Goal: Find specific page/section

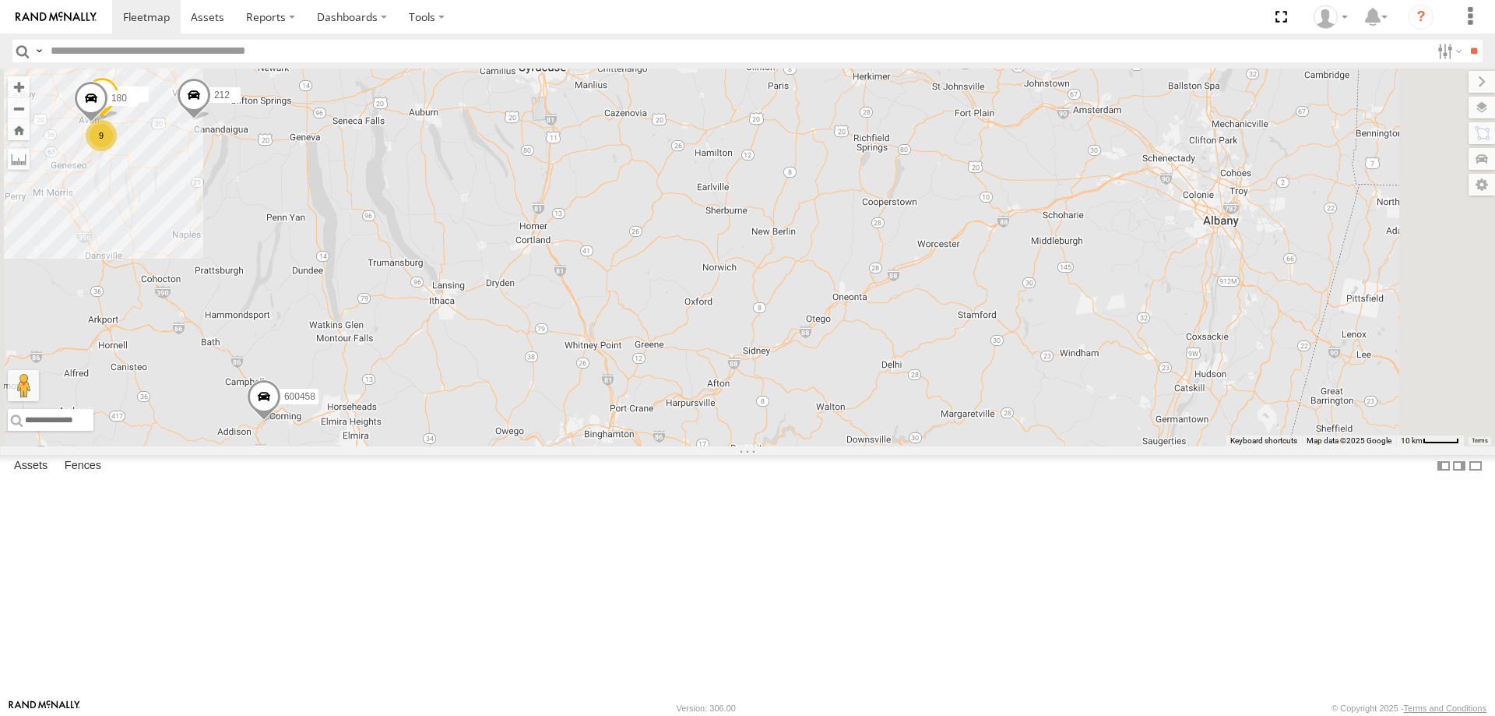
drag, startPoint x: 1066, startPoint y: 172, endPoint x: 875, endPoint y: 521, distance: 397.6
click at [912, 446] on div "600457 158 212 182 213 193 176 170 600458 600455 180 204 196 600453 179 600454 9" at bounding box center [747, 258] width 1495 height 378
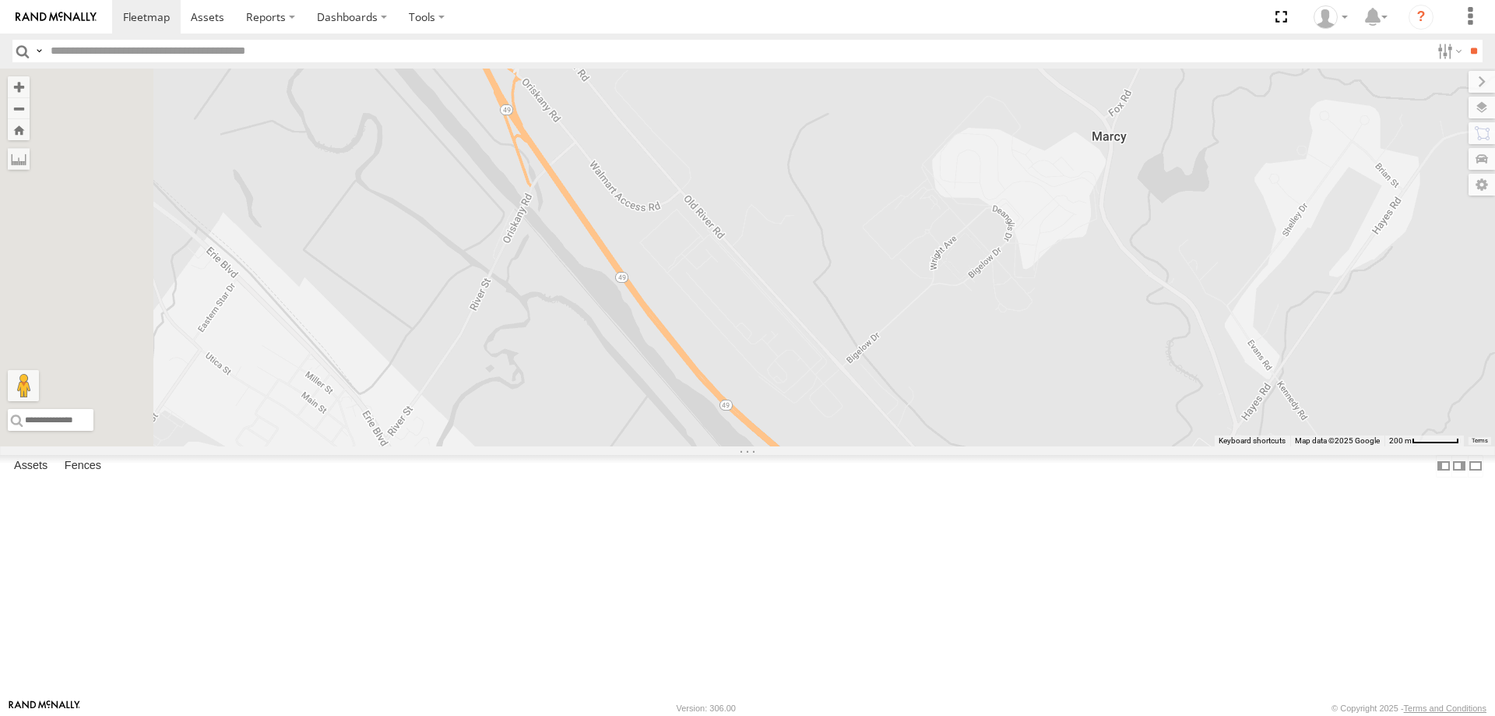
drag, startPoint x: 692, startPoint y: 213, endPoint x: 1011, endPoint y: 628, distance: 523.6
click at [1010, 446] on div "158 212 182 213 193 176 170 600458 600455 180 204 600453 179 600454" at bounding box center [747, 258] width 1495 height 378
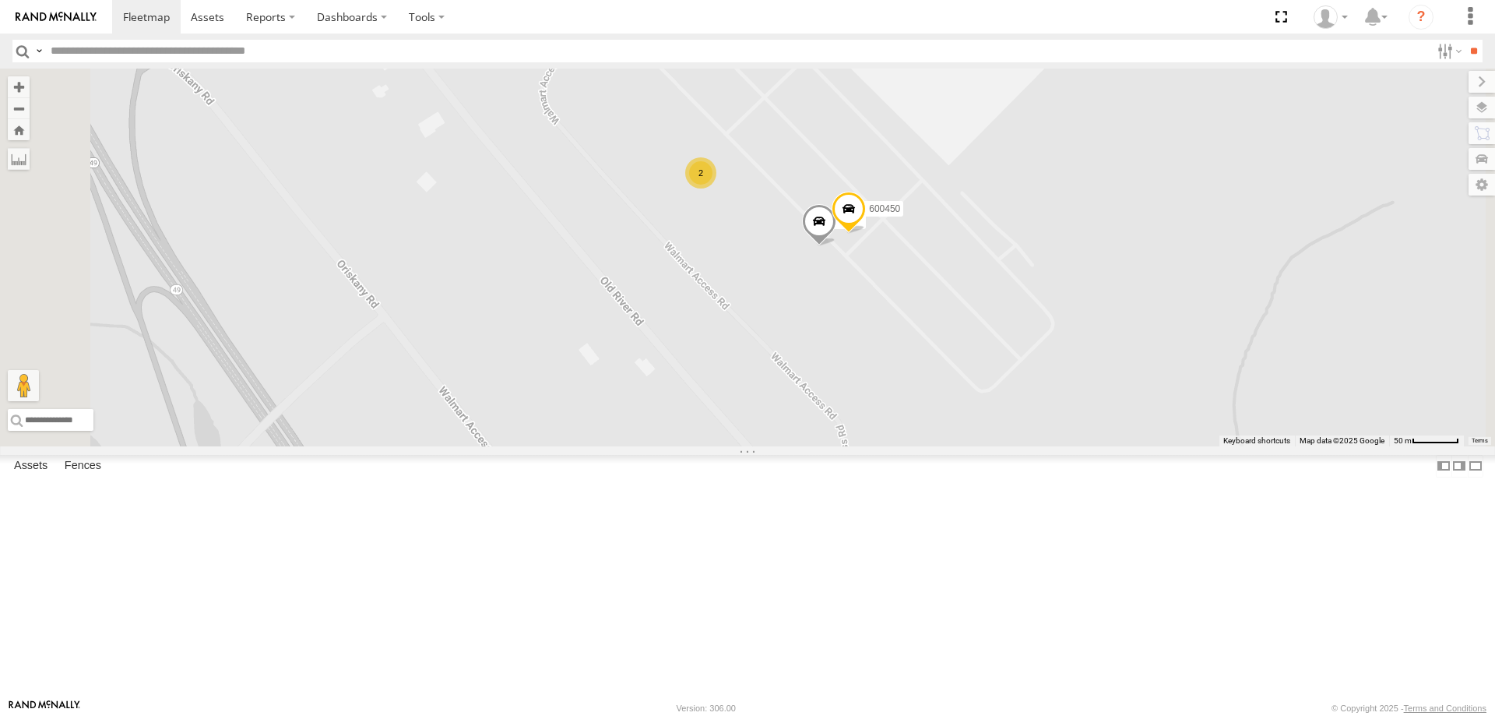
drag, startPoint x: 898, startPoint y: 325, endPoint x: 938, endPoint y: 600, distance: 278.6
click at [938, 446] on div "158 212 182 213 193 176 170 600458 600455 180 204 600453 179 600454 192 600450 2" at bounding box center [747, 258] width 1495 height 378
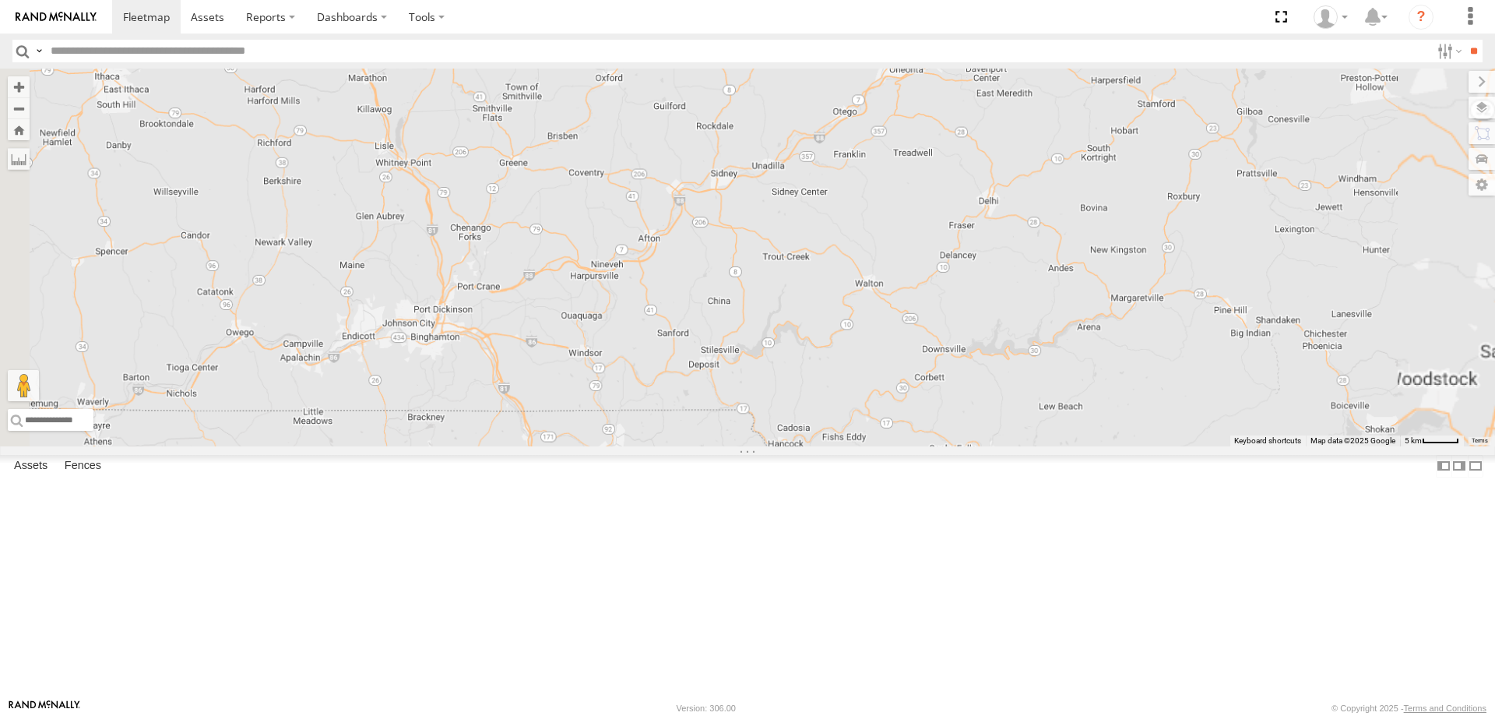
drag, startPoint x: 973, startPoint y: 403, endPoint x: 953, endPoint y: 490, distance: 89.5
click at [954, 446] on div "213 176 600458" at bounding box center [747, 258] width 1495 height 378
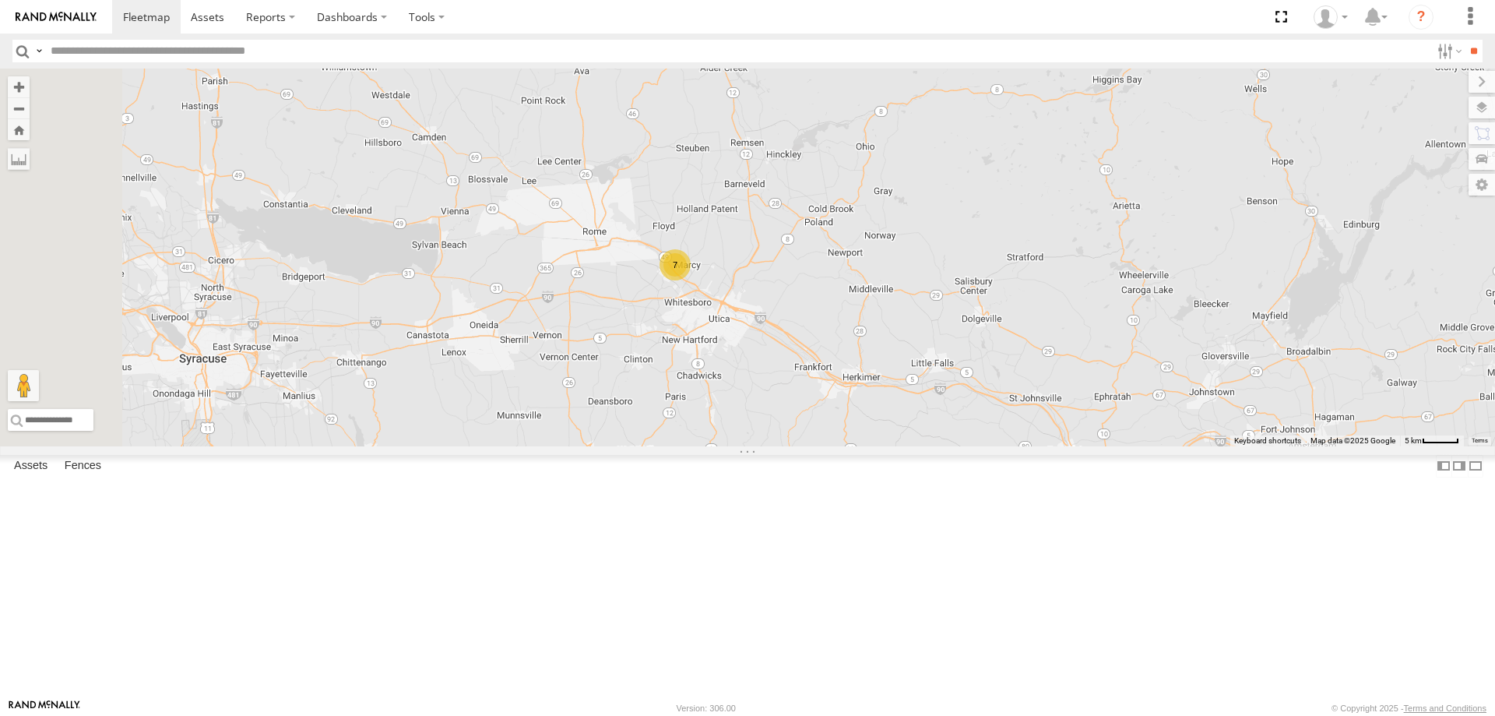
drag, startPoint x: 804, startPoint y: 410, endPoint x: 939, endPoint y: 586, distance: 222.1
click at [939, 446] on div "213 176 600458 7" at bounding box center [747, 258] width 1495 height 378
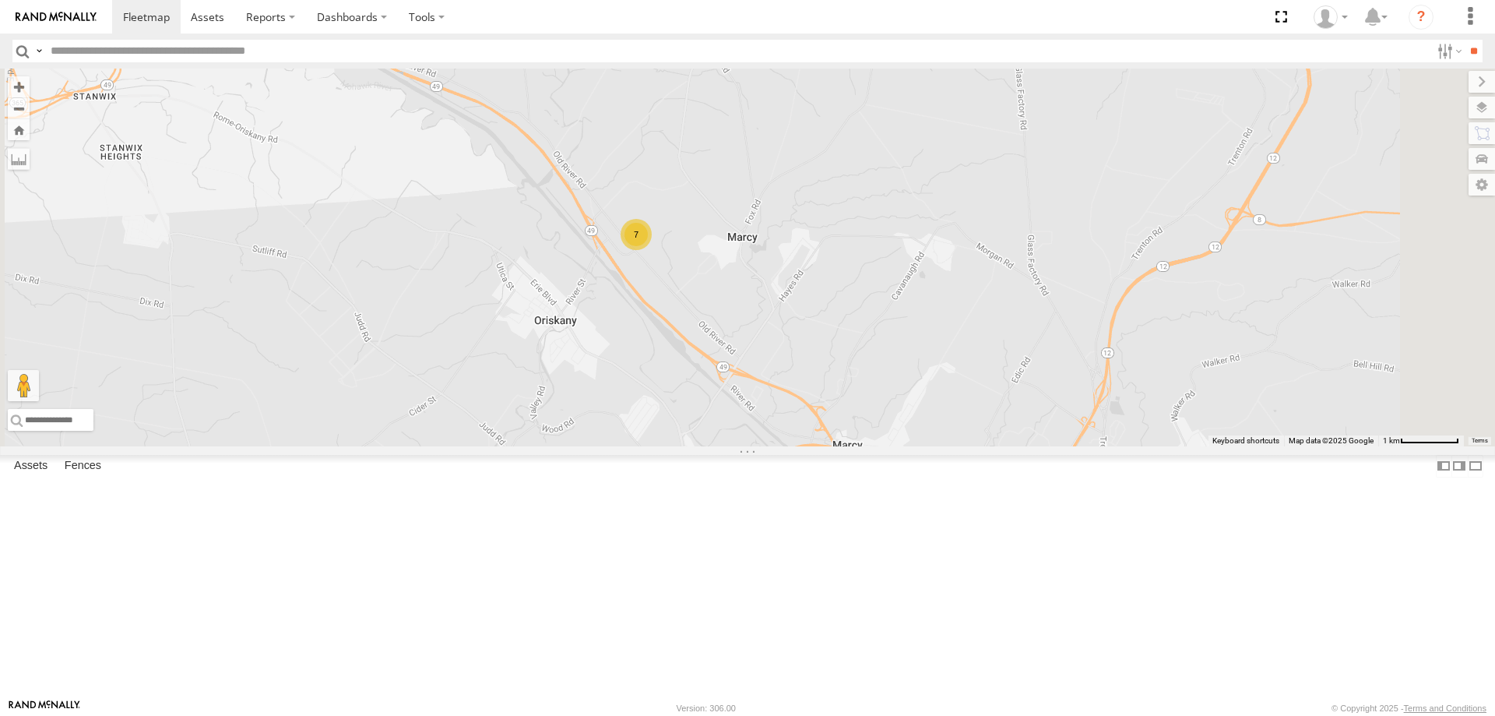
drag, startPoint x: 823, startPoint y: 428, endPoint x: 830, endPoint y: 649, distance: 220.5
click at [832, 446] on div "213 176 600458 196 7" at bounding box center [747, 258] width 1495 height 378
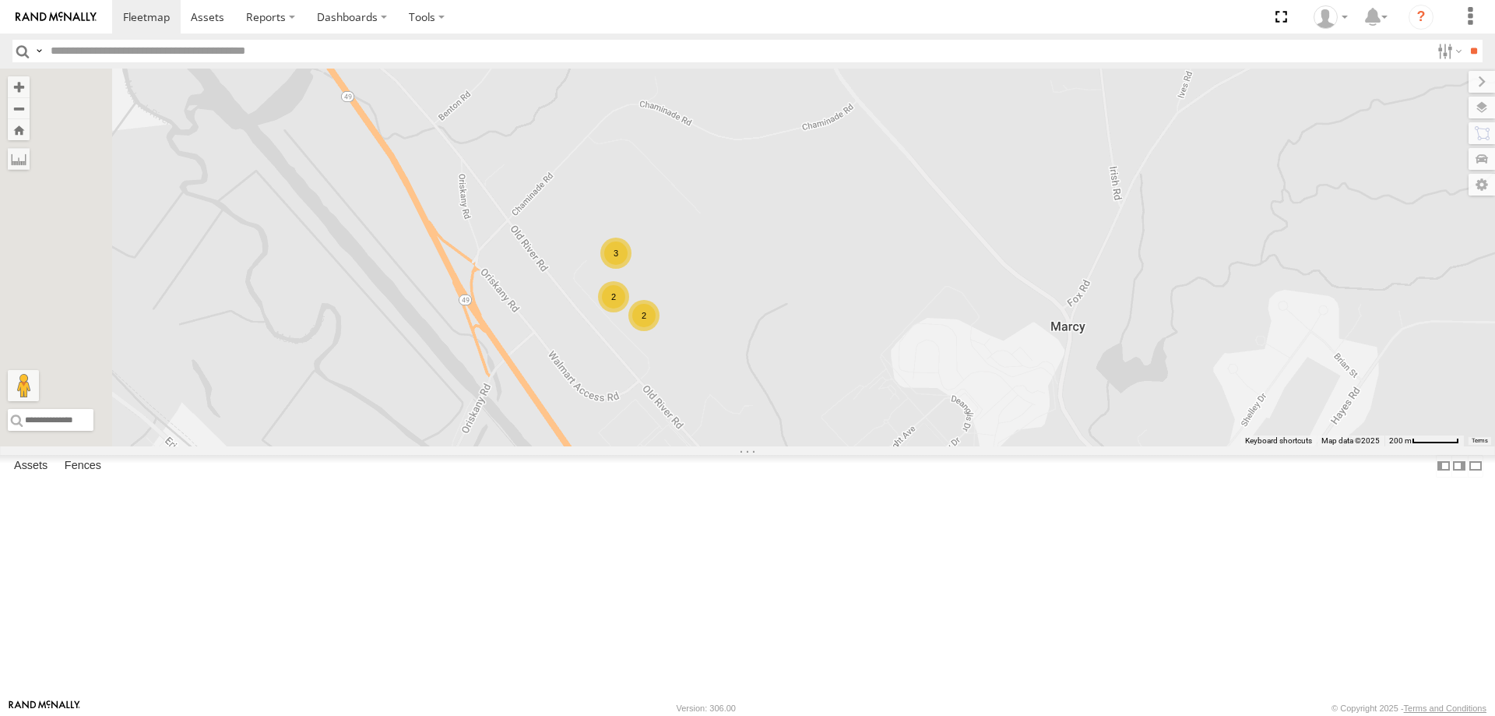
drag, startPoint x: 769, startPoint y: 366, endPoint x: 846, endPoint y: 559, distance: 207.9
click at [846, 446] on div "213 176 600458 196 2 3 2" at bounding box center [747, 258] width 1495 height 378
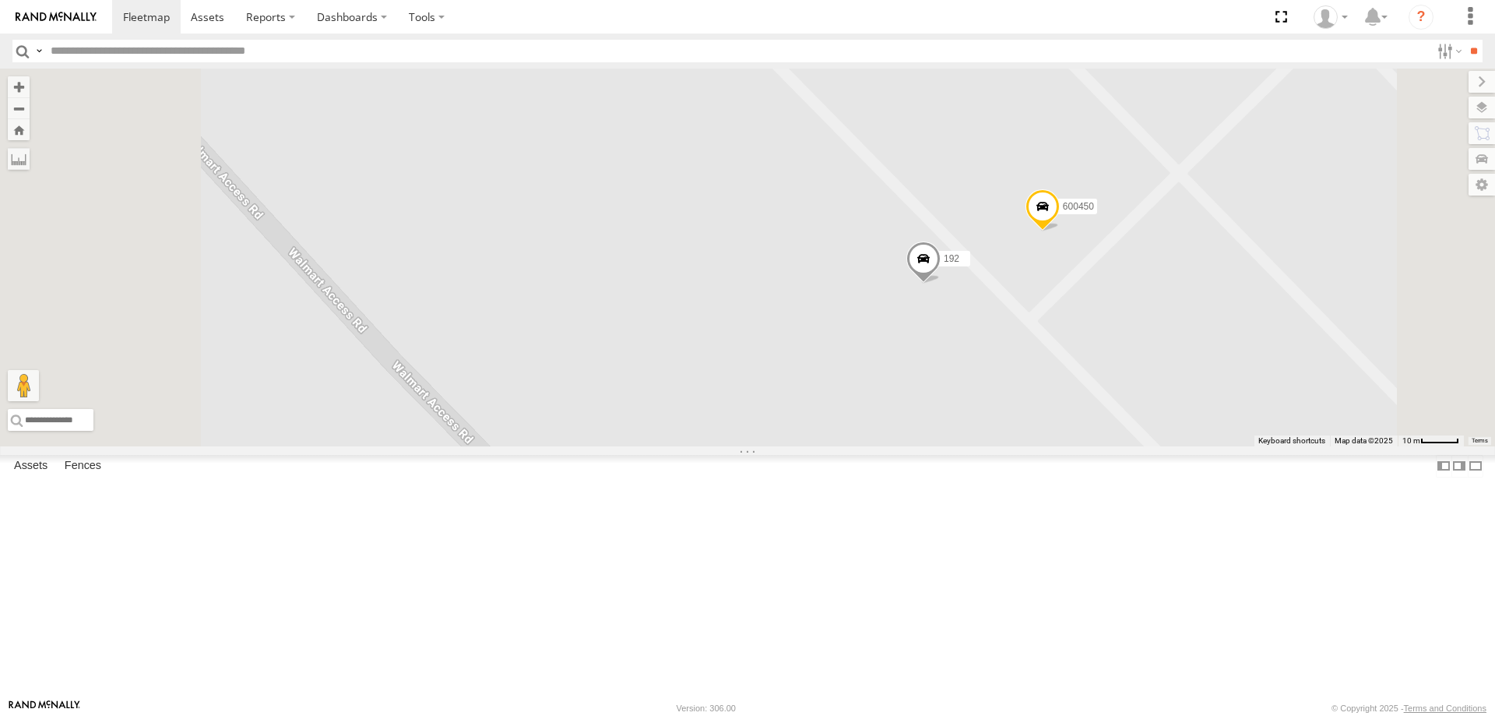
drag, startPoint x: 829, startPoint y: 324, endPoint x: 1012, endPoint y: 638, distance: 363.7
click at [1004, 446] on div "213 176 600458 196 192 600451 600450 174" at bounding box center [747, 258] width 1495 height 378
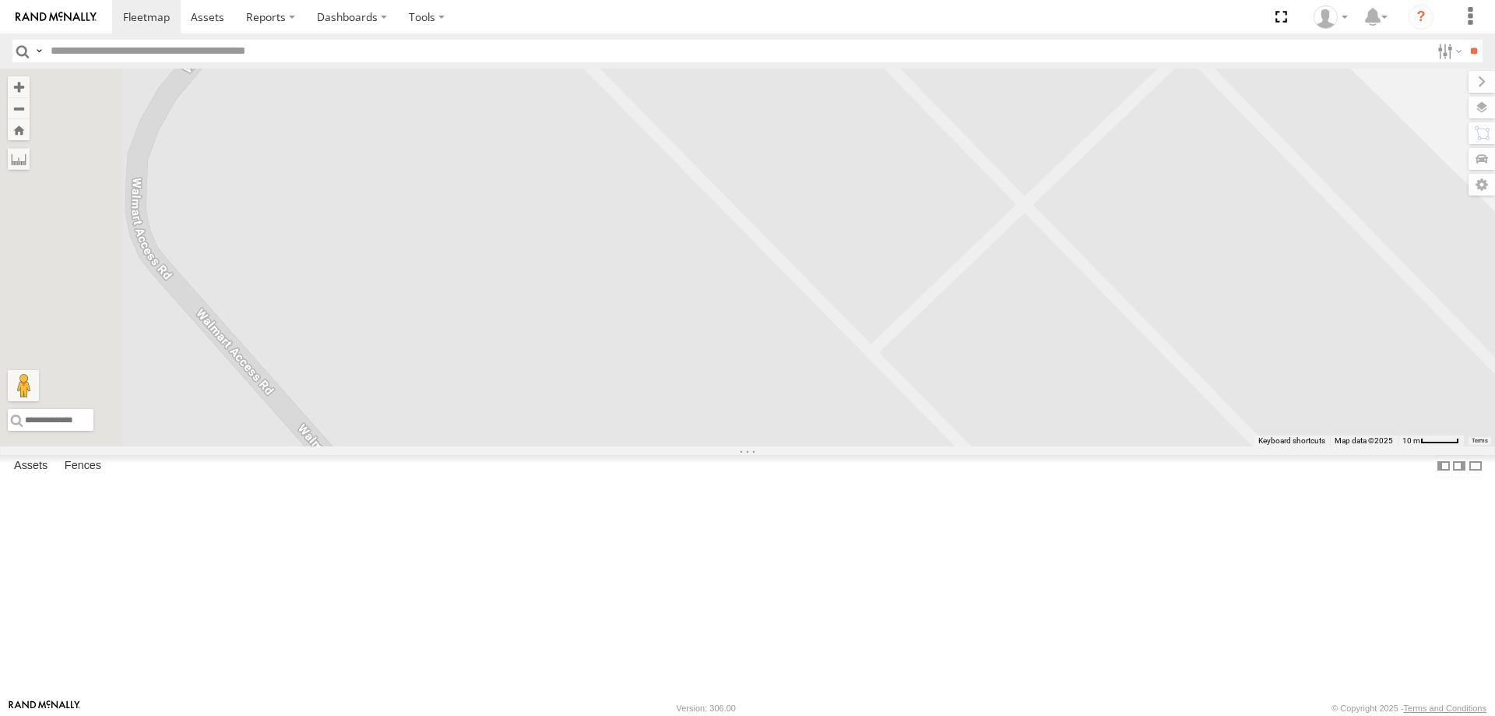
drag, startPoint x: 783, startPoint y: 399, endPoint x: 849, endPoint y: 449, distance: 82.4
click at [849, 446] on div "213 176 600458 196 192 600451 600450 174 2" at bounding box center [747, 258] width 1495 height 378
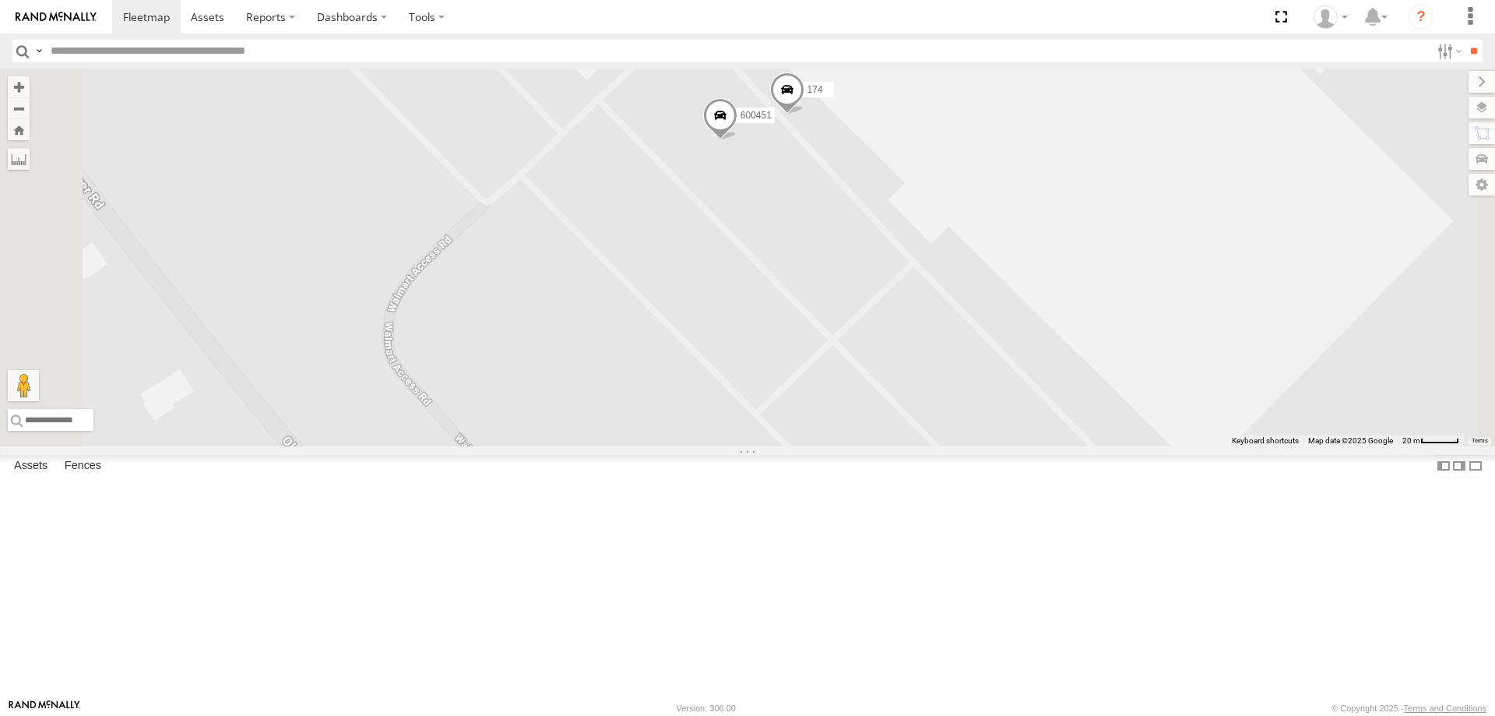
drag, startPoint x: 1070, startPoint y: 209, endPoint x: 1007, endPoint y: 492, distance: 289.6
click at [1011, 446] on div "213 176 600458 196 192 600451 600450 174 197 2" at bounding box center [747, 258] width 1495 height 378
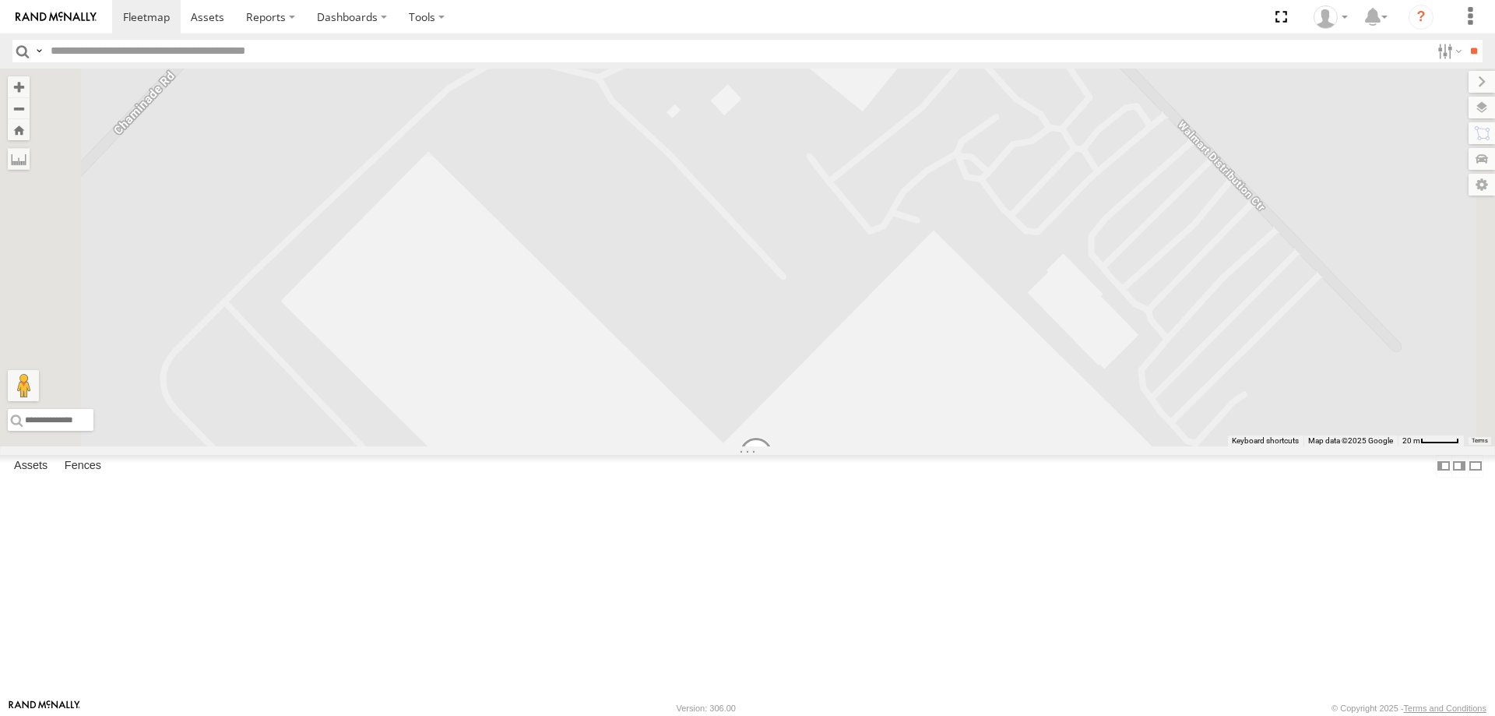
drag, startPoint x: 735, startPoint y: 230, endPoint x: 756, endPoint y: 713, distance: 484.0
click at [756, 713] on body at bounding box center [747, 358] width 1495 height 716
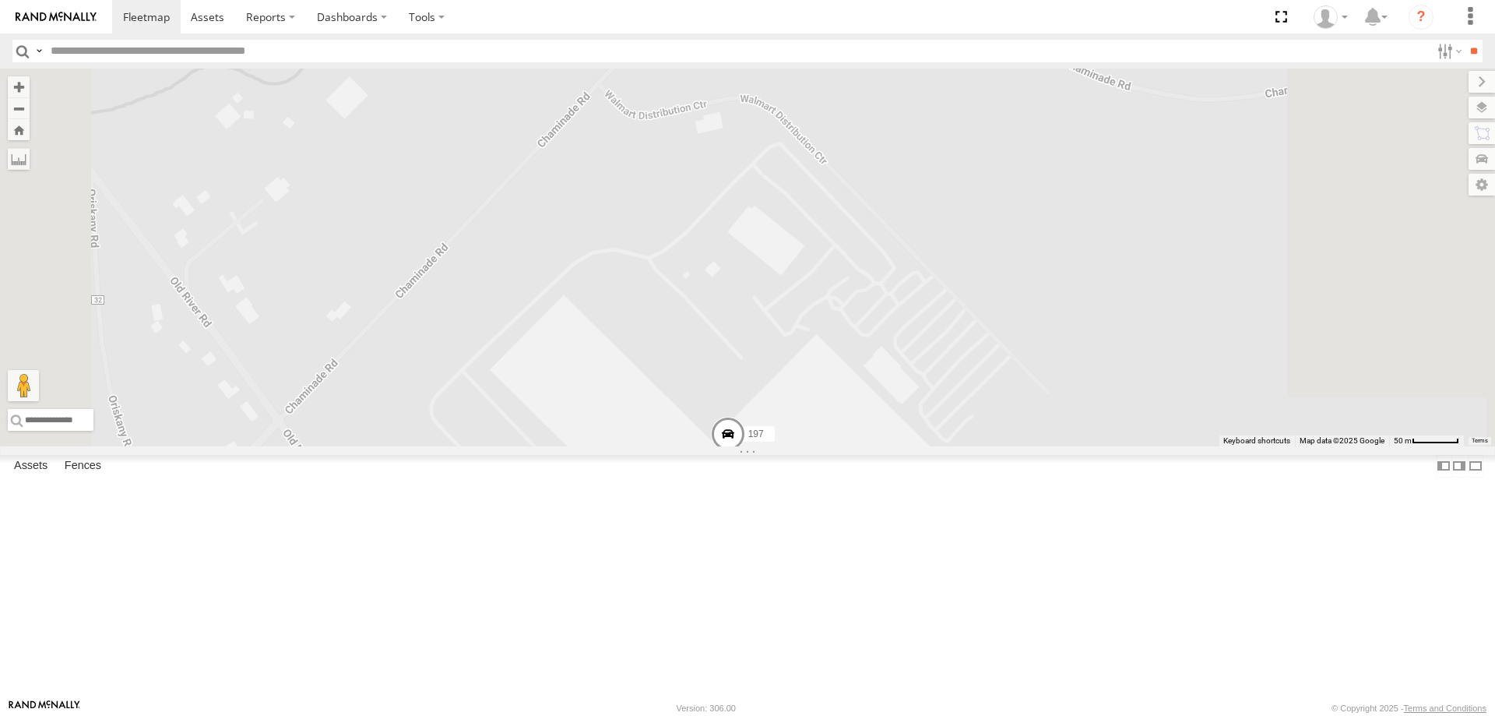
drag, startPoint x: 1034, startPoint y: 580, endPoint x: 931, endPoint y: 302, distance: 296.4
click at [931, 302] on div "213 176 600458 196 192 600451 600450 174 197" at bounding box center [747, 258] width 1495 height 378
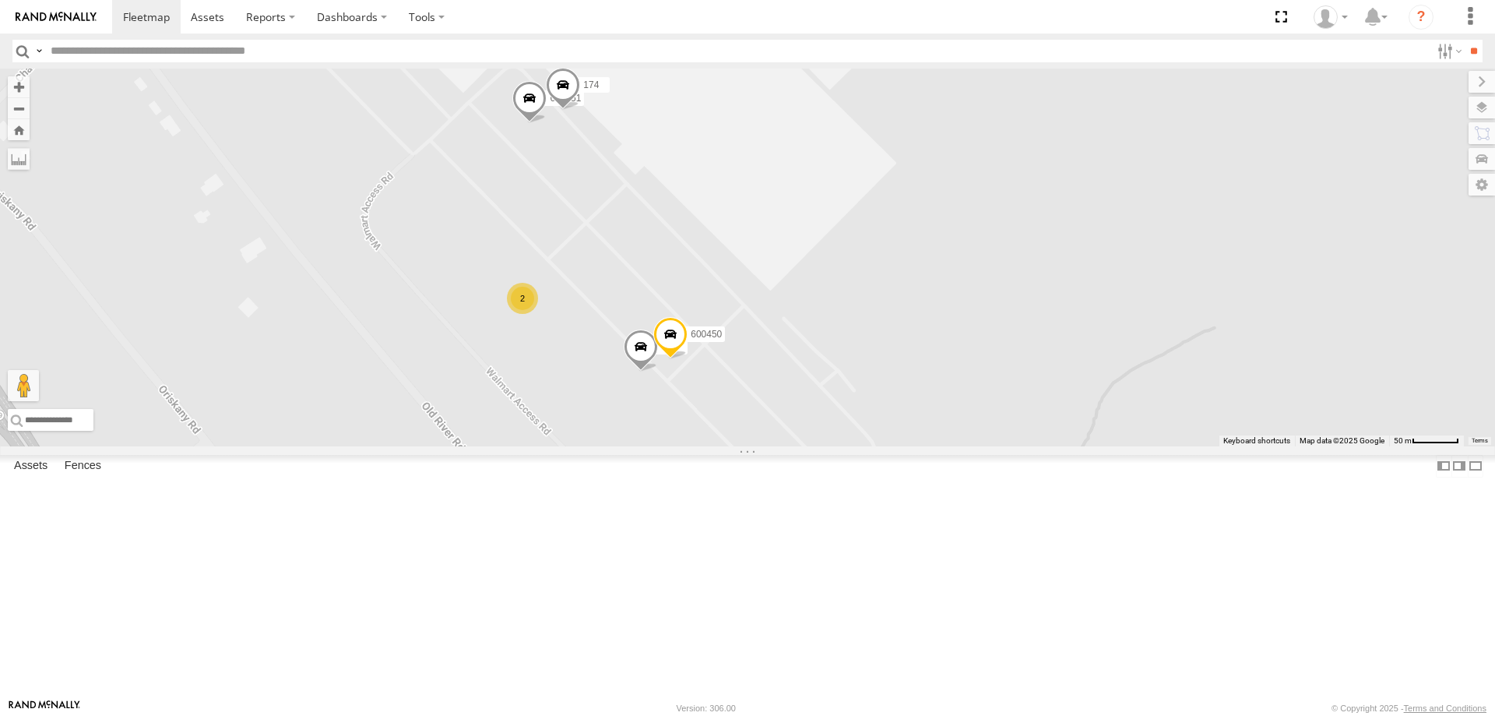
drag, startPoint x: 862, startPoint y: 211, endPoint x: 969, endPoint y: 536, distance: 341.8
click at [969, 446] on div "213 176 600458 196 192 600451 600450 174 197 2" at bounding box center [747, 258] width 1495 height 378
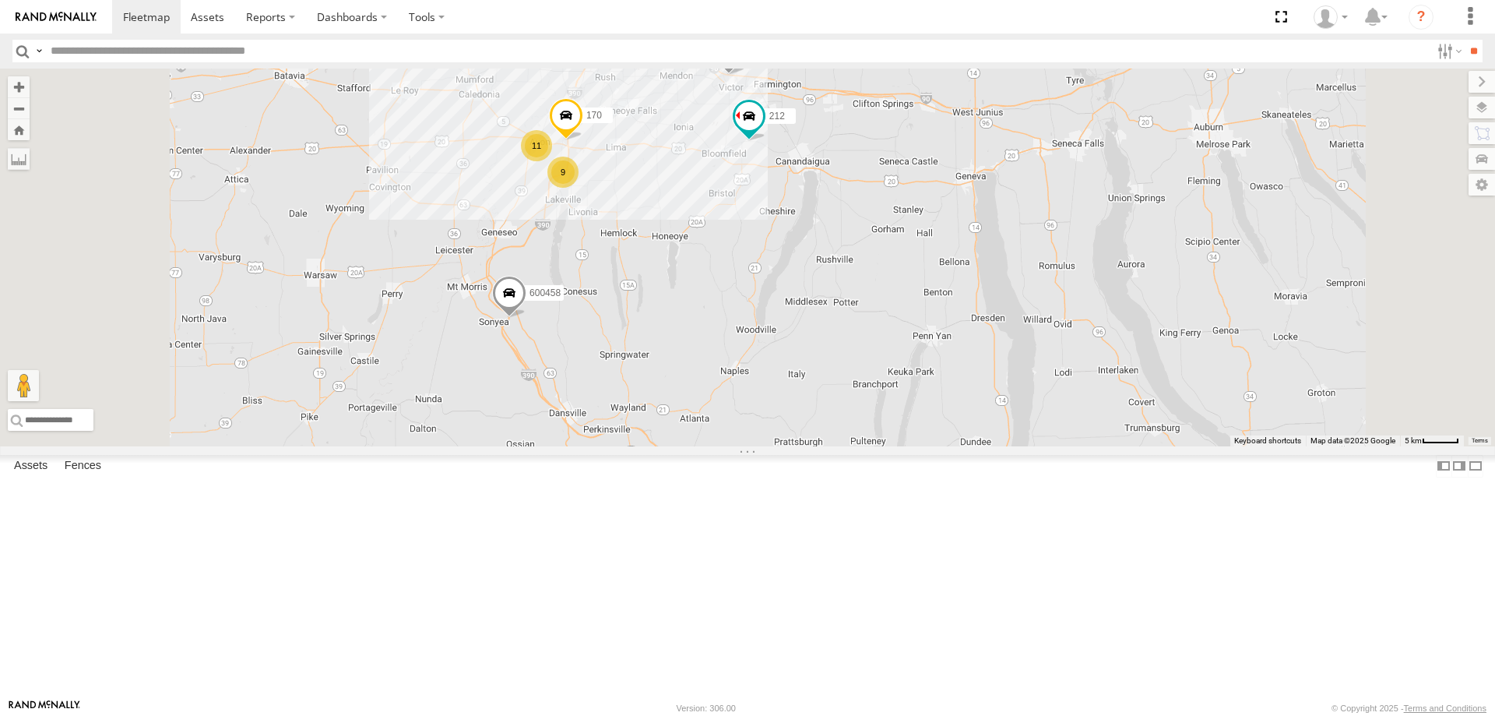
drag, startPoint x: 865, startPoint y: 245, endPoint x: 882, endPoint y: 404, distance: 159.8
click at [882, 401] on div "213 176 600453 600454 600458 204 179 5 2 11 9 212 183 170" at bounding box center [747, 258] width 1495 height 378
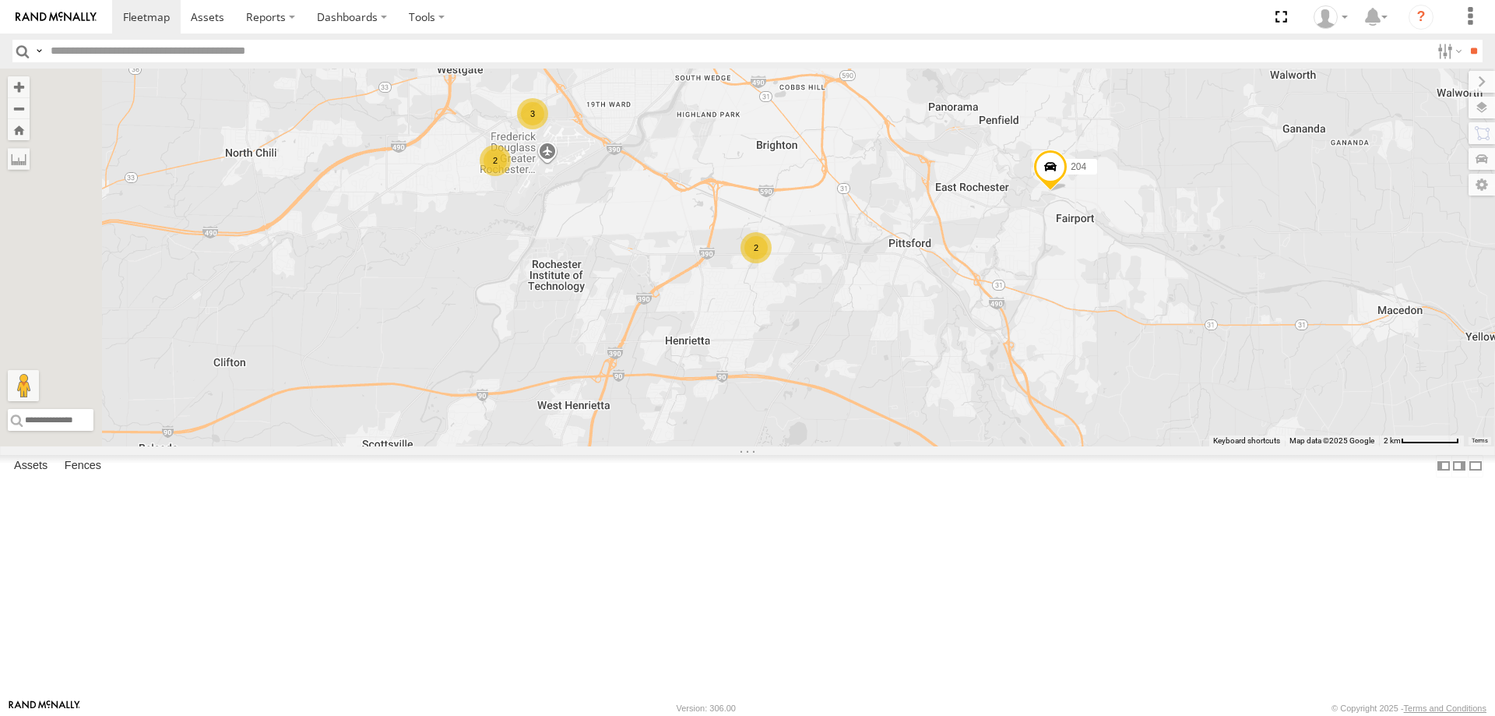
drag, startPoint x: 767, startPoint y: 234, endPoint x: 801, endPoint y: 460, distance: 228.4
click at [800, 446] on div "213 176 600453 600454 600458 204 179 212 183 170 2 2 3" at bounding box center [747, 258] width 1495 height 378
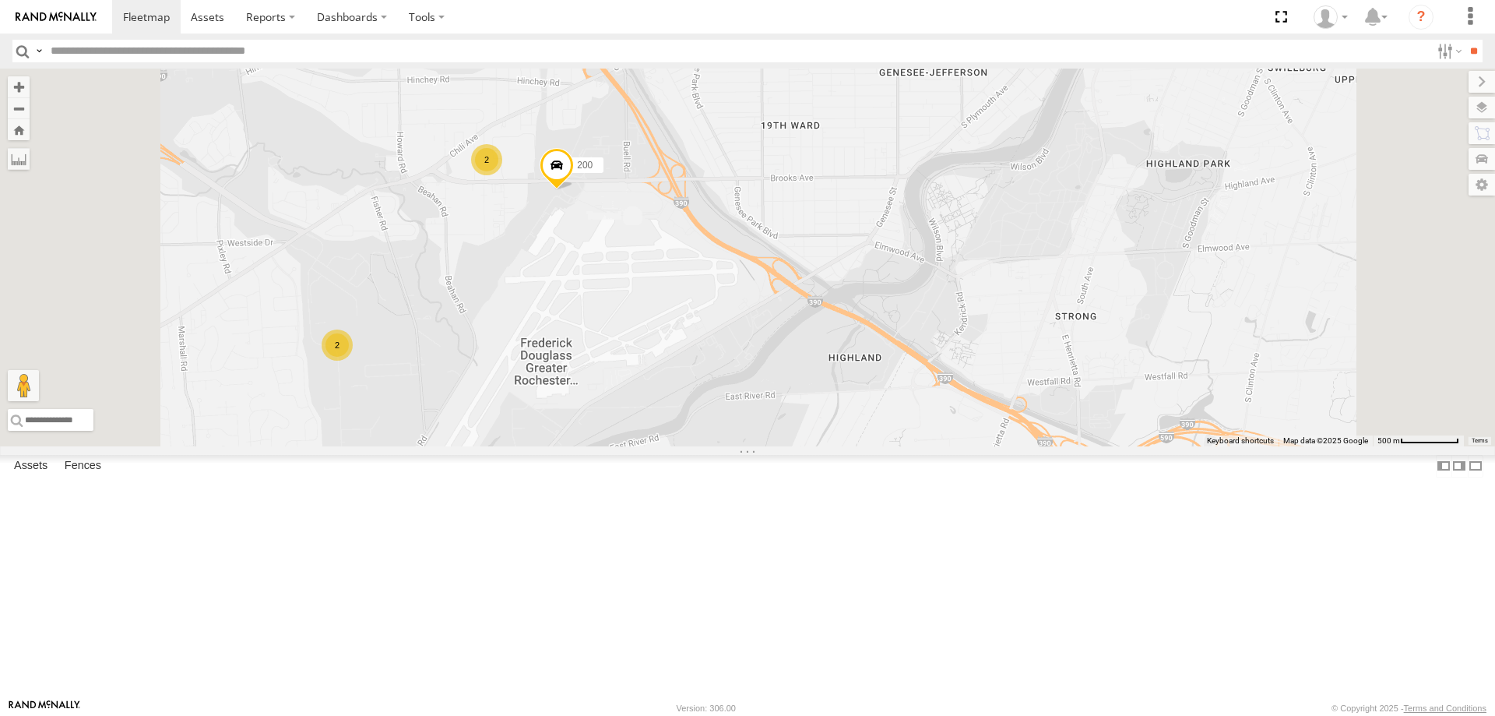
drag, startPoint x: 706, startPoint y: 344, endPoint x: 720, endPoint y: 364, distance: 24.0
click at [720, 364] on div "213 176 600453 600454 600458 204 179 212 183 170 2 2 200" at bounding box center [747, 258] width 1495 height 378
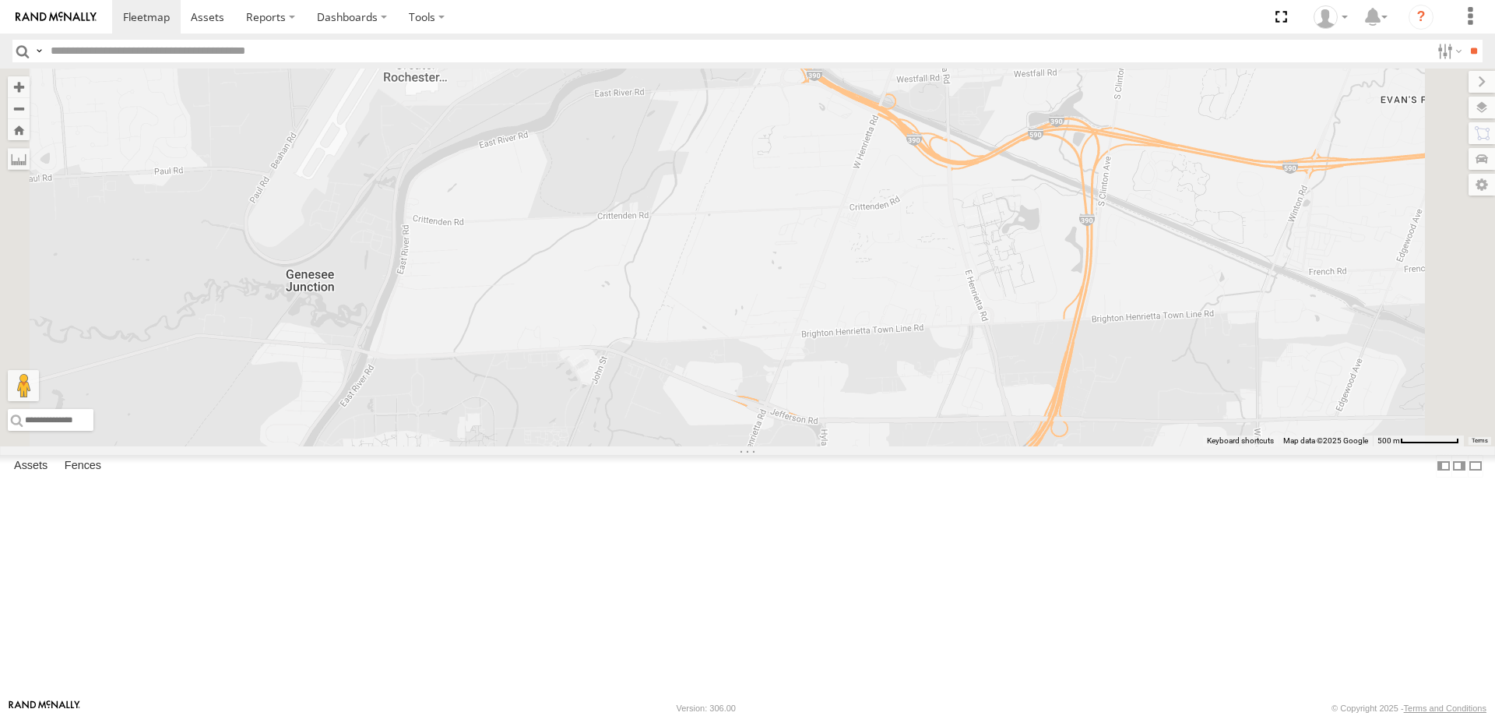
drag, startPoint x: 1078, startPoint y: 560, endPoint x: 908, endPoint y: 221, distance: 379.2
click at [915, 219] on div "213 176 600453 600454 600458 204 179 212 183 170 2 2 200" at bounding box center [747, 258] width 1495 height 378
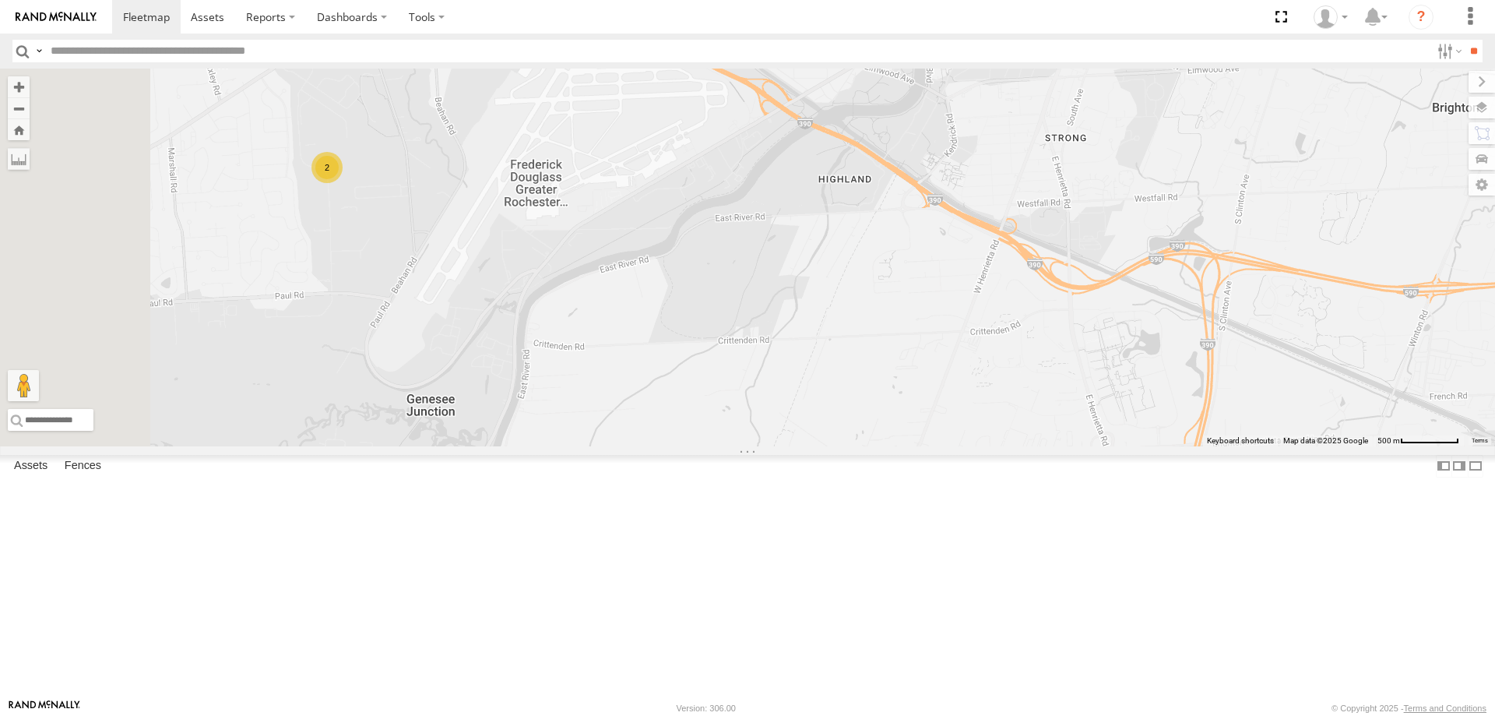
drag, startPoint x: 712, startPoint y: 264, endPoint x: 970, endPoint y: 515, distance: 360.1
click at [970, 446] on div "213 176 600453 600454 600458 204 179 212 183 170 2 2 200 2" at bounding box center [747, 258] width 1495 height 378
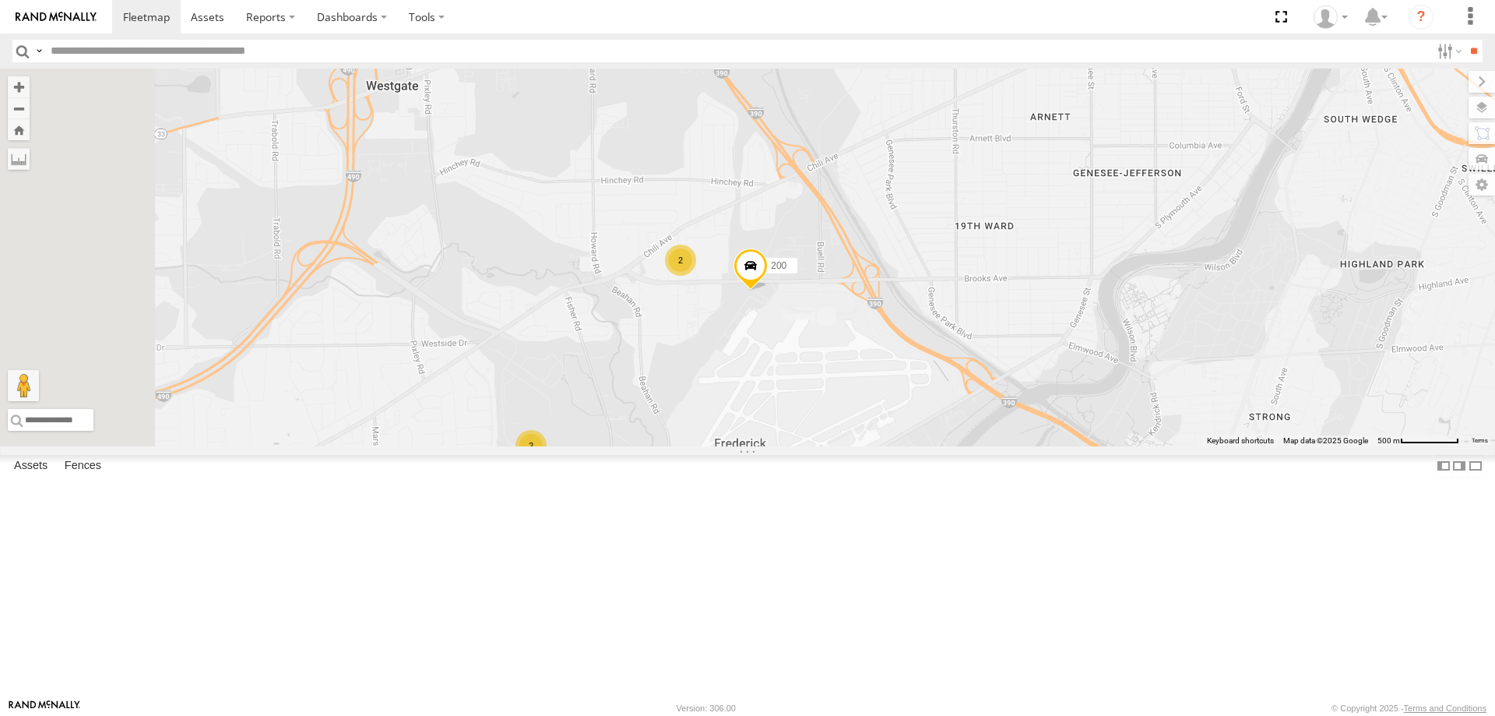
drag, startPoint x: 840, startPoint y: 332, endPoint x: 892, endPoint y: 475, distance: 151.7
click at [892, 446] on div "213 176 600453 600454 600458 204 179 212 183 170 2 2 200 2" at bounding box center [747, 258] width 1495 height 378
